Goal: Information Seeking & Learning: Learn about a topic

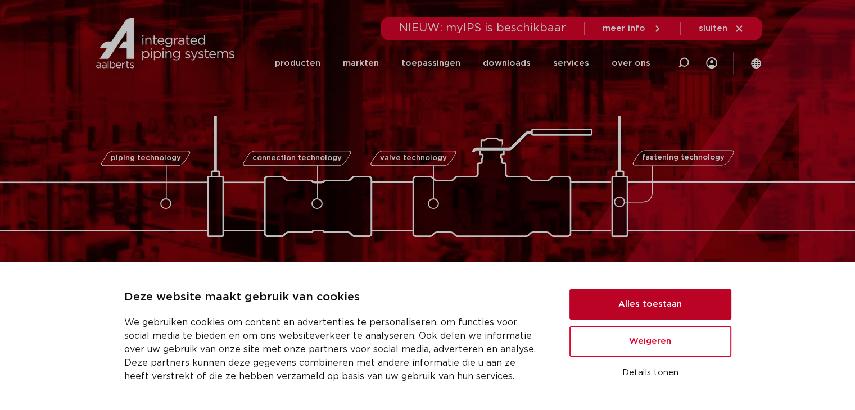
click at [649, 301] on button "Alles toestaan" at bounding box center [650, 304] width 162 height 30
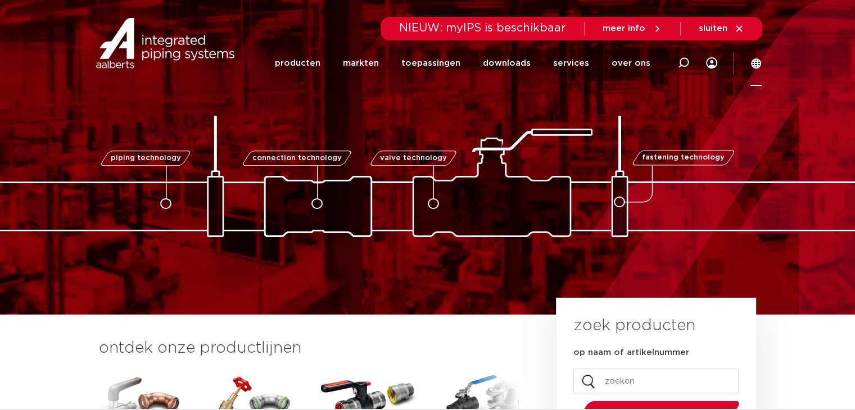
click at [753, 61] on icon at bounding box center [756, 63] width 10 height 10
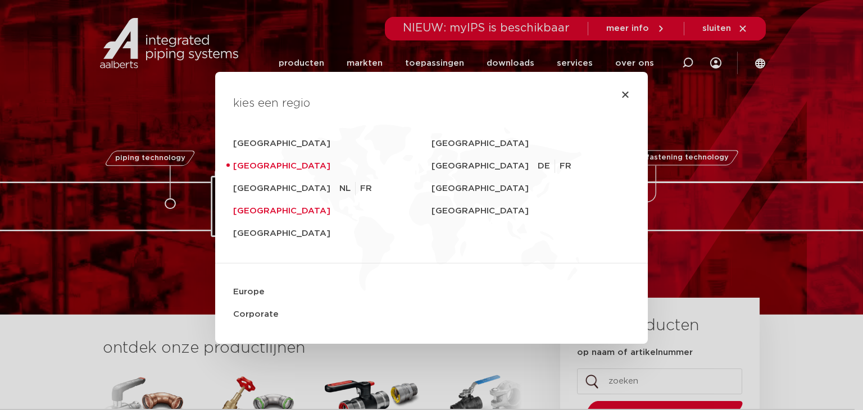
click at [286, 210] on link "[GEOGRAPHIC_DATA]" at bounding box center [332, 211] width 198 height 22
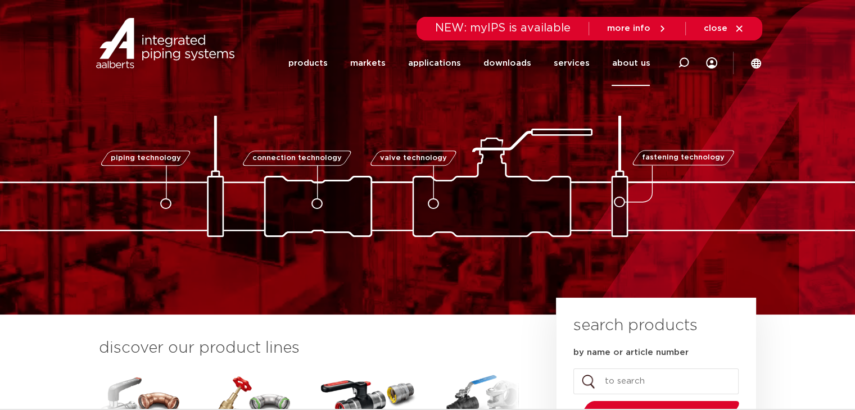
click at [628, 55] on link "about us" at bounding box center [630, 63] width 38 height 46
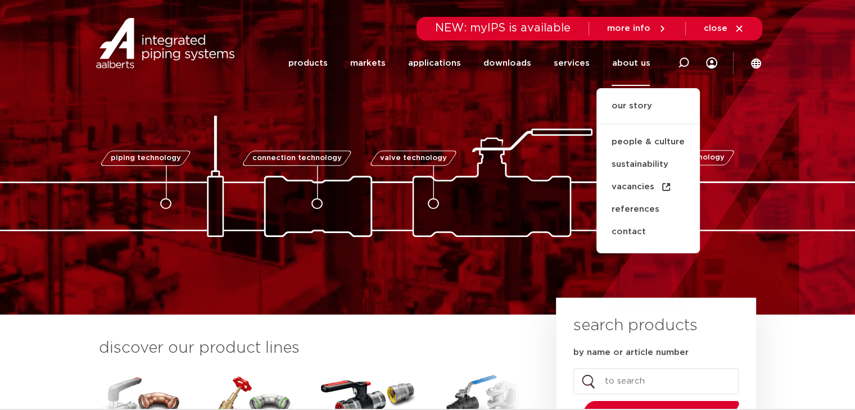
click at [638, 98] on ul "our story people & culture sustainability vacancies references contact" at bounding box center [647, 170] width 103 height 165
click at [634, 107] on font "our story" at bounding box center [631, 106] width 40 height 8
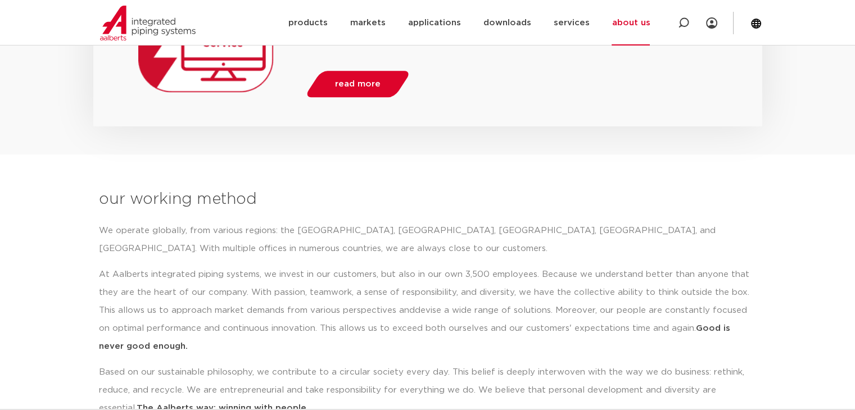
scroll to position [1072, 0]
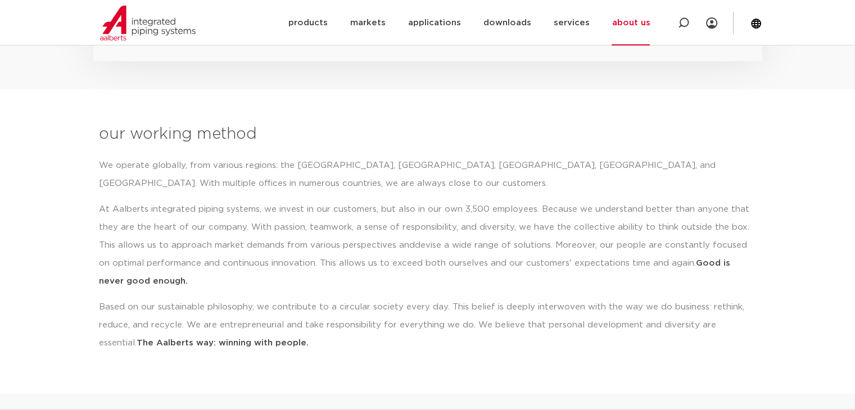
click at [661, 189] on p "We operate globally, from various regions: the Americas, the United Kingdom, th…" at bounding box center [428, 175] width 658 height 36
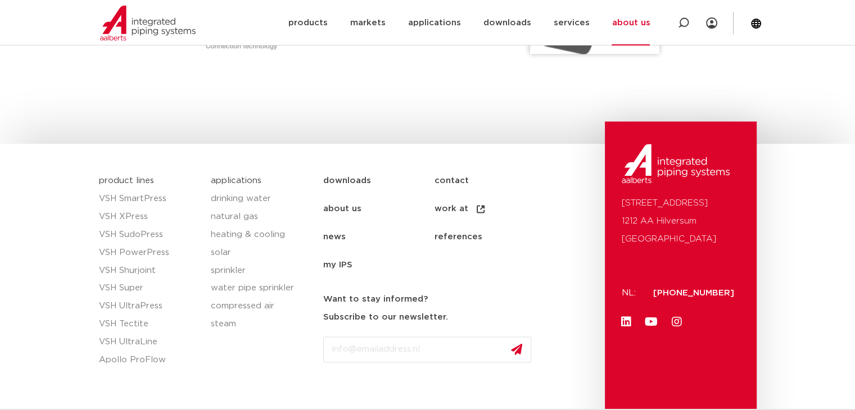
scroll to position [1675, 0]
click at [451, 202] on font "work at" at bounding box center [451, 209] width 34 height 18
